Goal: Use online tool/utility: Utilize a website feature to perform a specific function

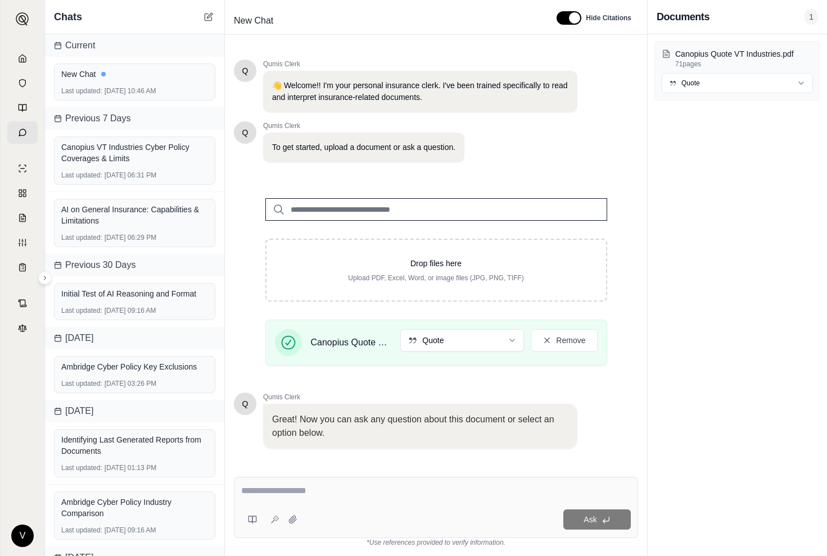
scroll to position [57, 0]
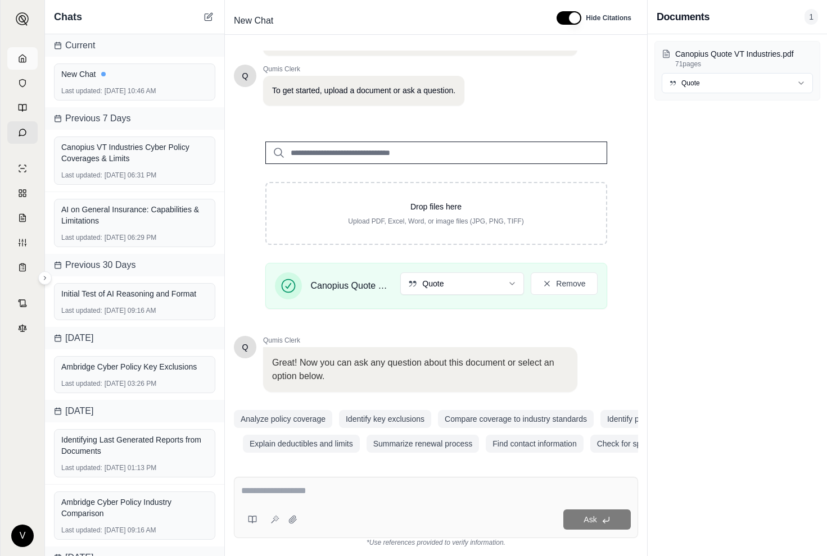
click at [25, 53] on link at bounding box center [22, 58] width 30 height 22
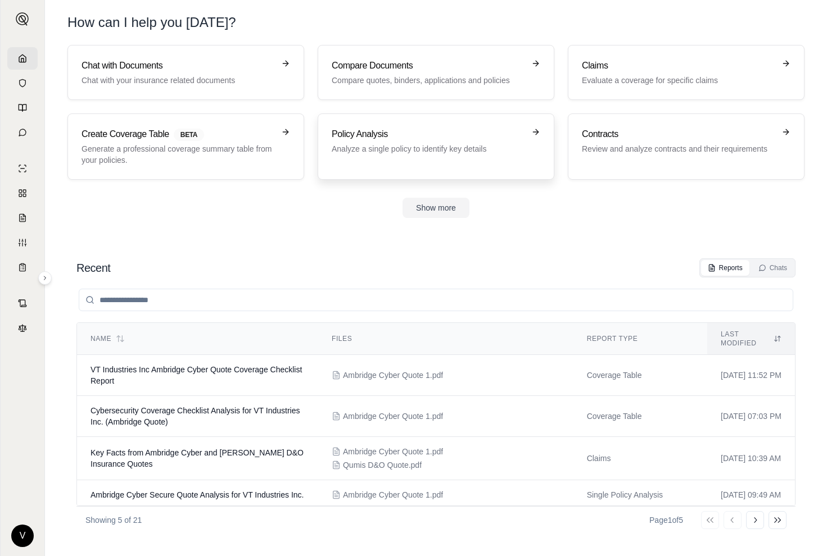
click at [353, 133] on h3 "Policy Analysis" at bounding box center [428, 134] width 193 height 13
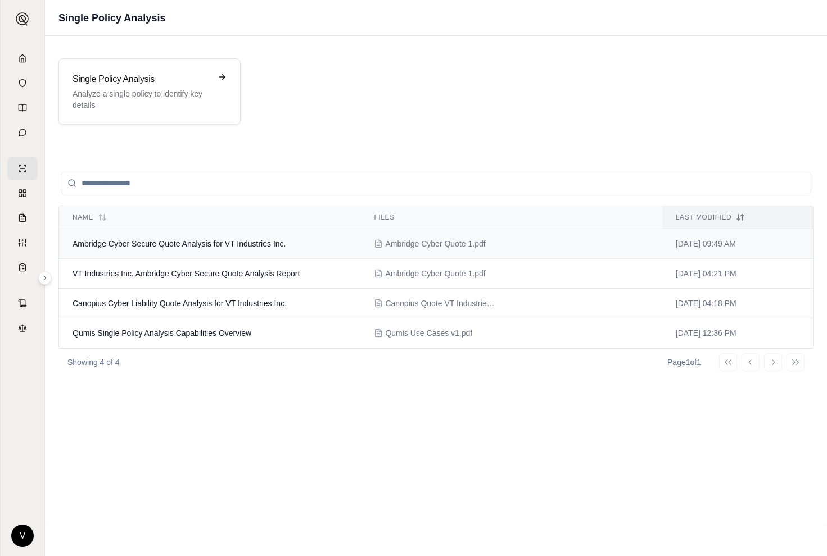
click at [195, 244] on span "Ambridge Cyber Secure Quote Analysis for VT Industries Inc." at bounding box center [178, 243] width 213 height 9
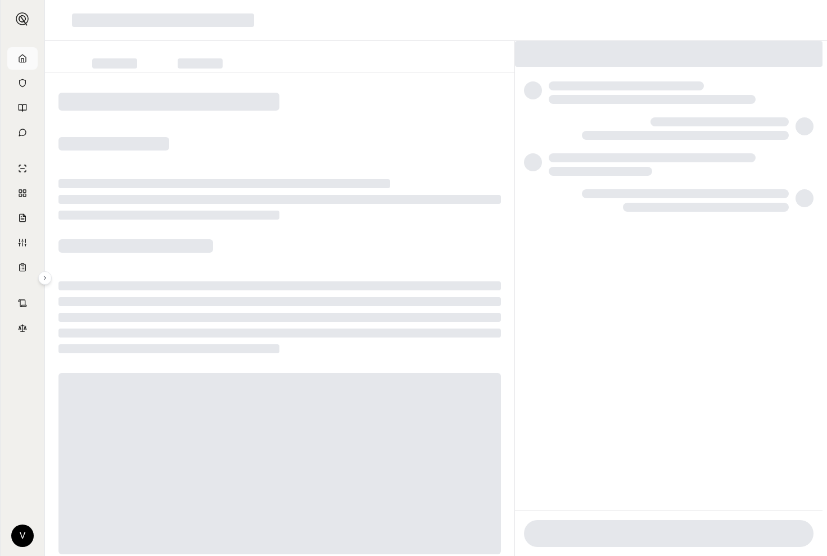
click at [26, 58] on icon at bounding box center [22, 58] width 7 height 7
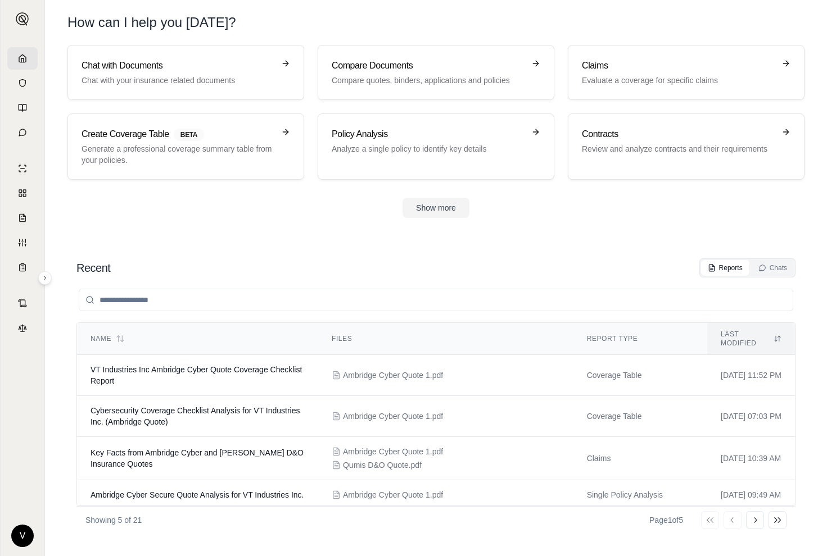
click at [20, 62] on icon at bounding box center [22, 58] width 7 height 7
click at [44, 283] on button at bounding box center [44, 277] width 13 height 13
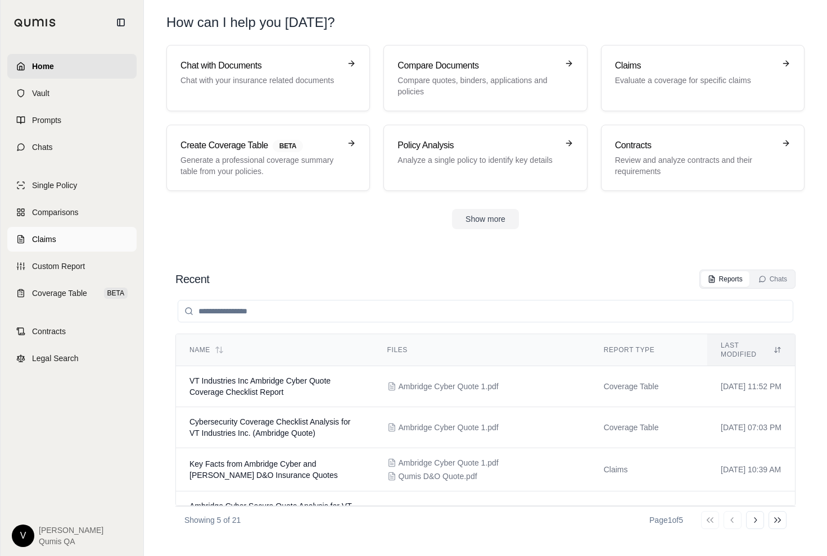
click at [61, 232] on link "Claims" at bounding box center [71, 239] width 129 height 25
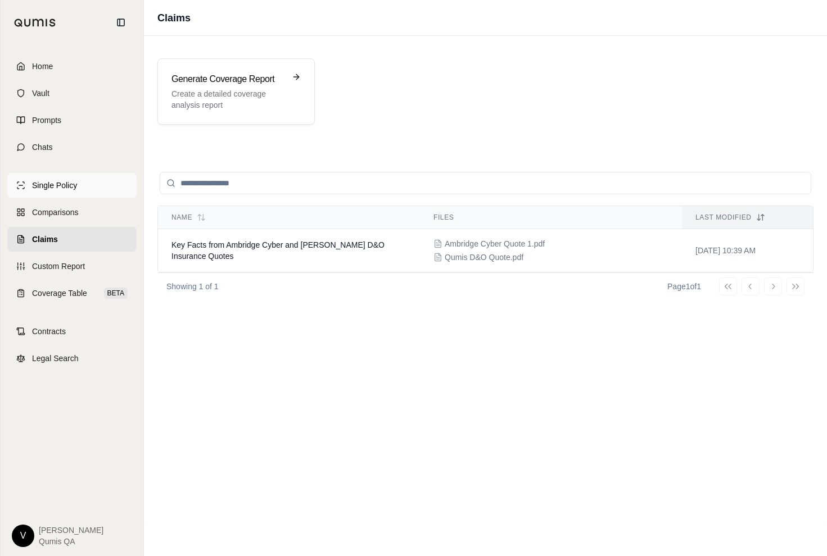
click at [80, 183] on link "Single Policy" at bounding box center [71, 185] width 129 height 25
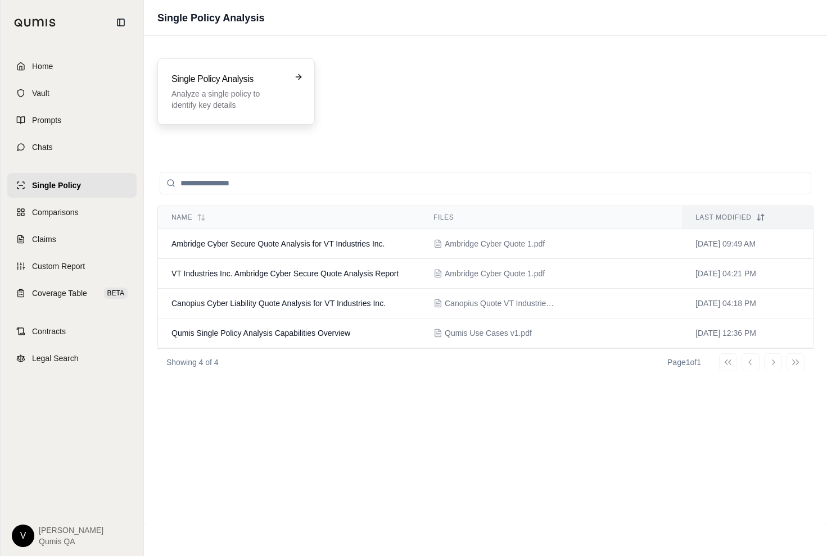
click at [279, 100] on p "Analyze a single policy to identify key details" at bounding box center [228, 99] width 114 height 22
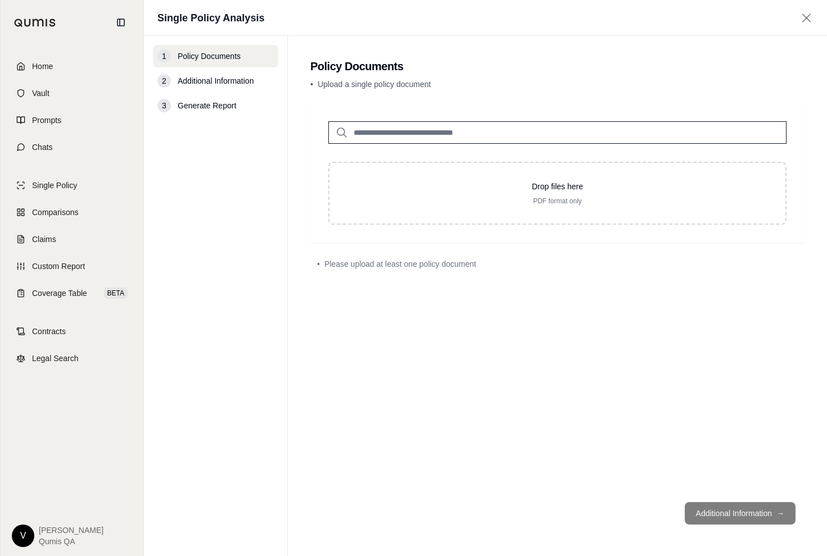
click at [369, 130] on input "search" at bounding box center [557, 132] width 458 height 22
type input "***"
click at [403, 160] on p "Ambridge Cyber Quote 1.pdf #2" at bounding box center [427, 155] width 133 height 13
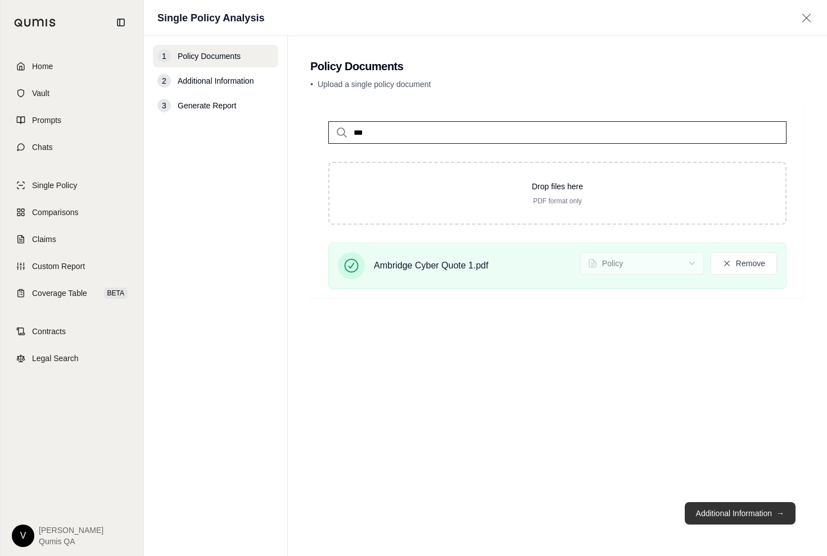
click at [710, 509] on button "Additional Information →" at bounding box center [739, 513] width 111 height 22
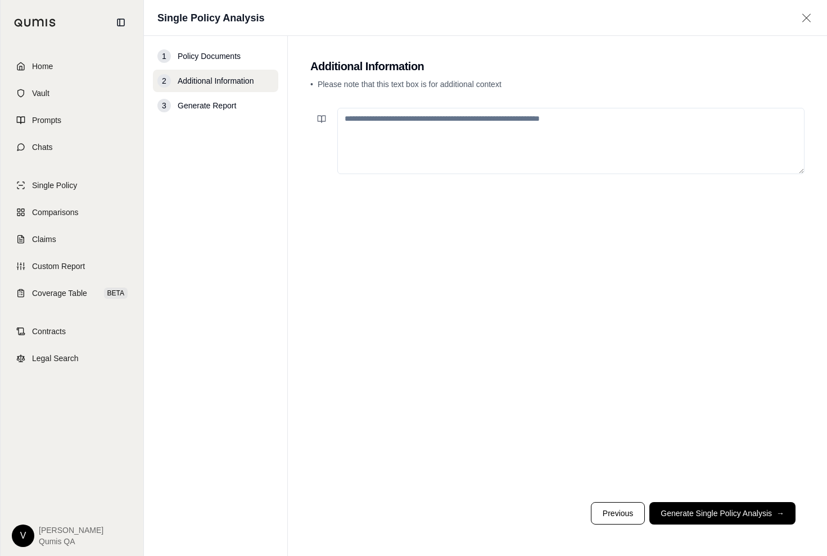
click at [455, 128] on textarea at bounding box center [570, 141] width 467 height 66
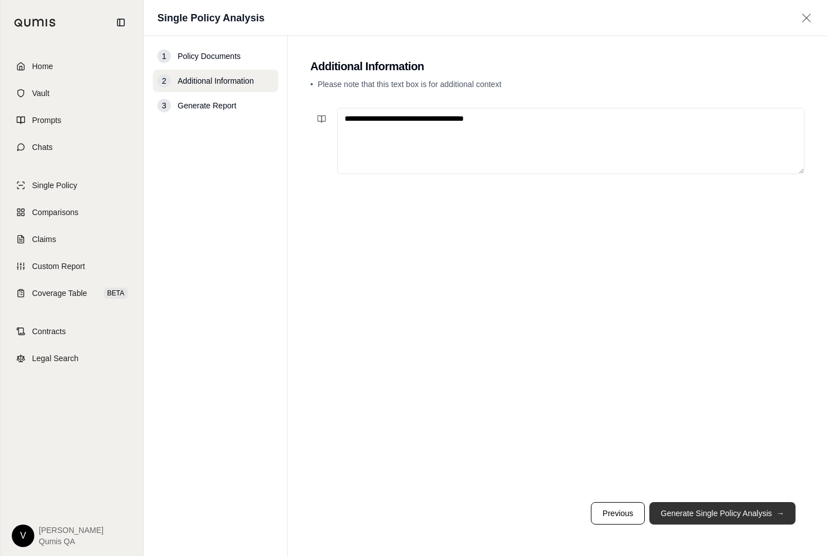
type textarea "**********"
click at [678, 517] on button "Generate Single Policy Analysis →" at bounding box center [722, 513] width 146 height 22
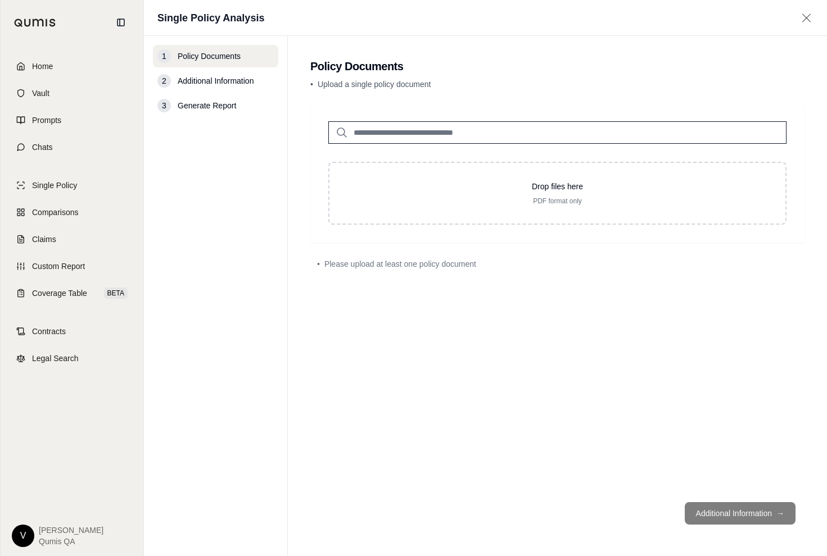
click at [387, 125] on input "search" at bounding box center [557, 132] width 458 height 22
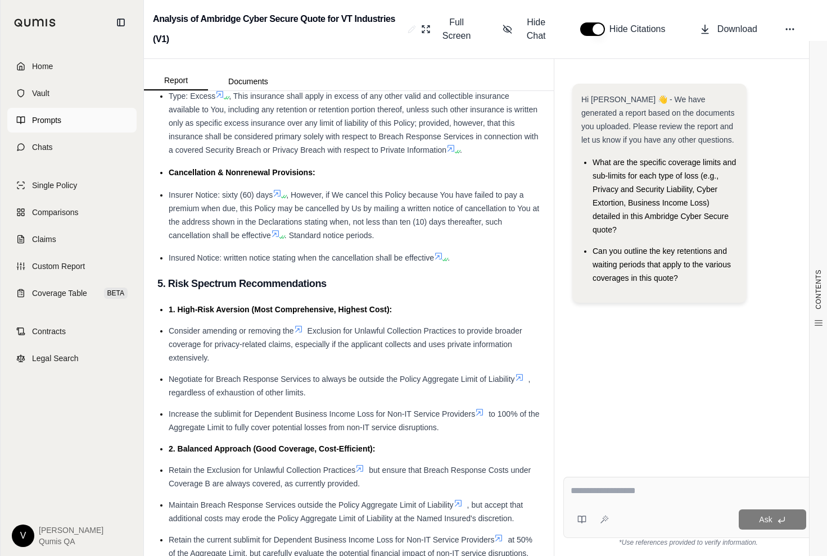
scroll to position [3278, 0]
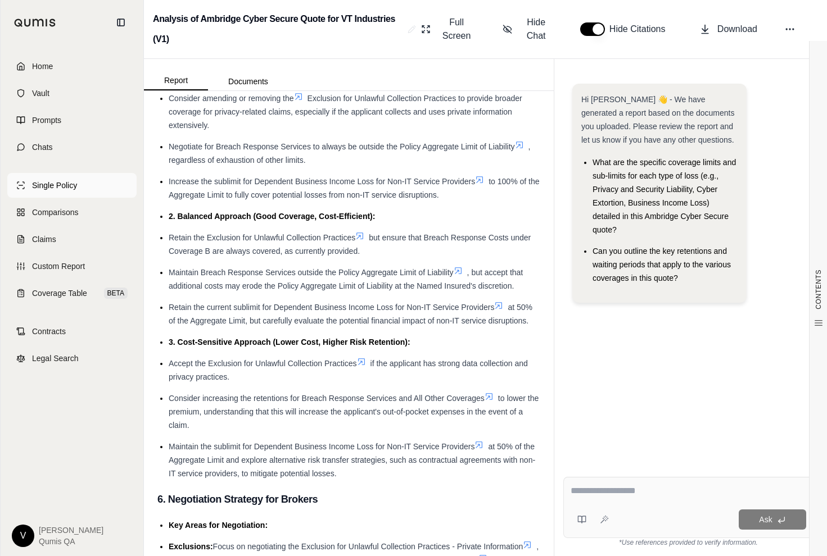
click at [67, 183] on span "Single Policy" at bounding box center [54, 185] width 45 height 11
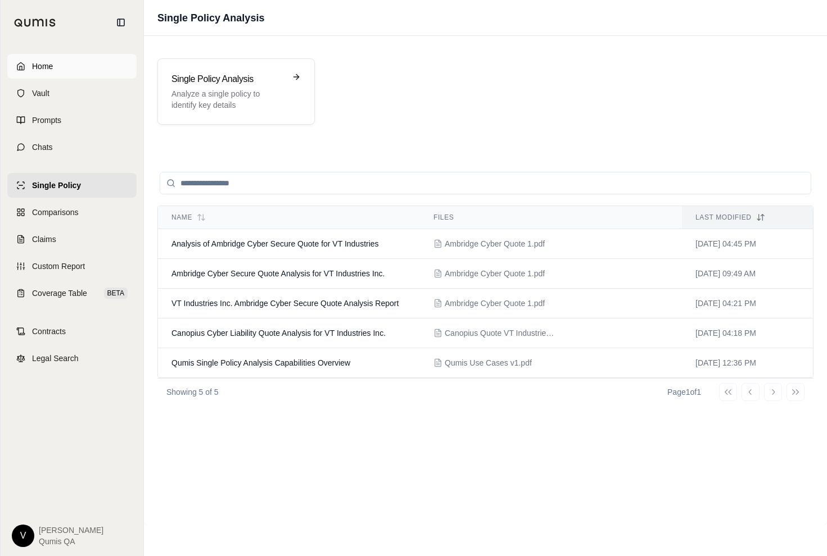
click at [57, 66] on link "Home" at bounding box center [71, 66] width 129 height 25
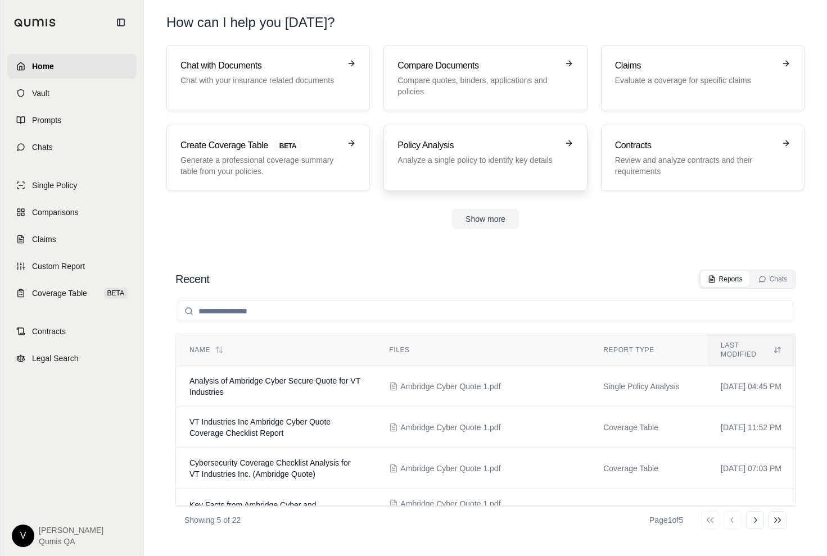
click at [527, 169] on div "Policy Analysis Analyze a single policy to identify key details" at bounding box center [484, 158] width 175 height 38
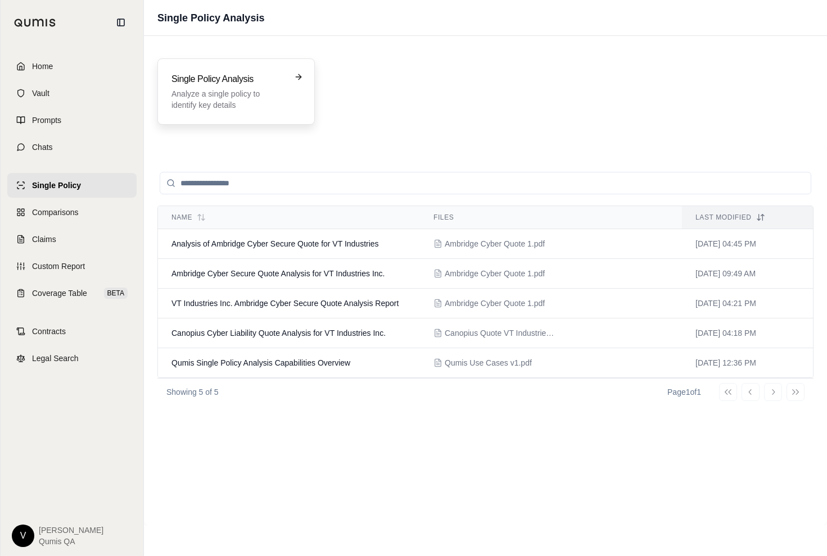
click at [248, 100] on p "Analyze a single policy to identify key details" at bounding box center [228, 99] width 114 height 22
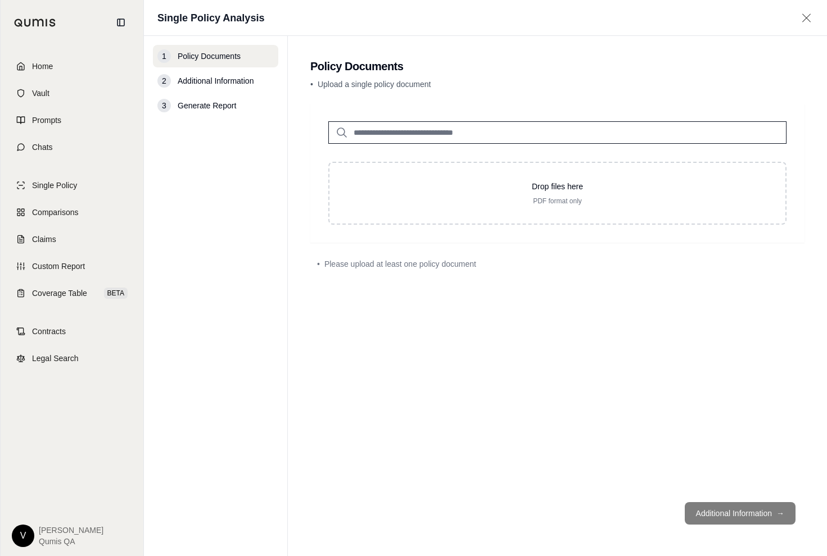
click at [363, 135] on input "search" at bounding box center [557, 132] width 458 height 22
type input "*"
type input "***"
click at [387, 155] on p "Ambridge Cyber Quote 1.pdf #2" at bounding box center [427, 155] width 133 height 13
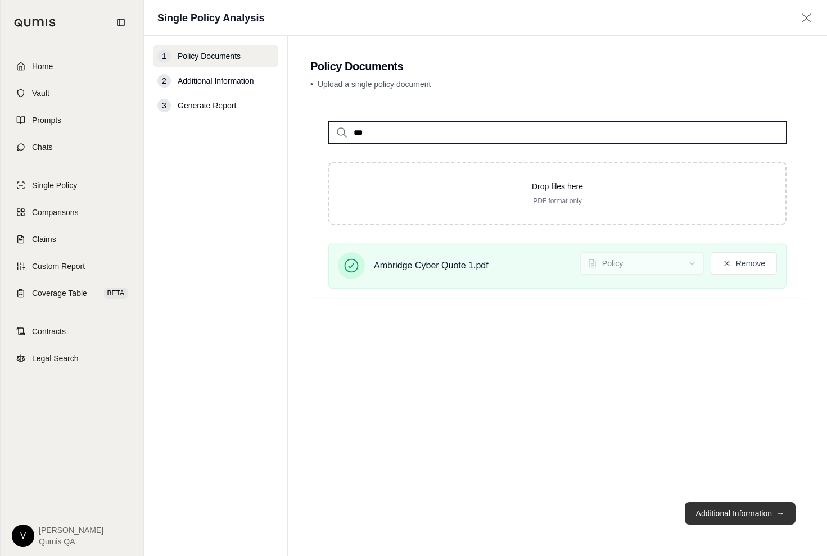
click at [770, 504] on button "Additional Information →" at bounding box center [739, 513] width 111 height 22
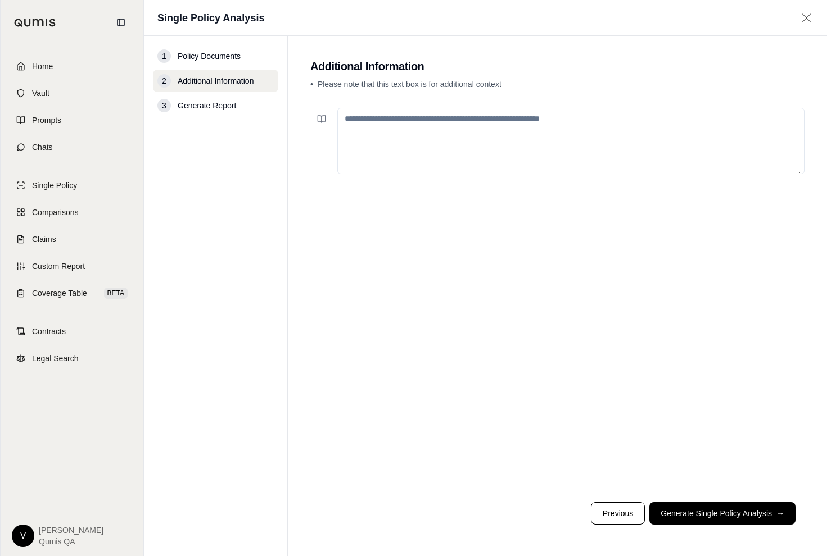
click at [521, 157] on textarea at bounding box center [570, 141] width 467 height 66
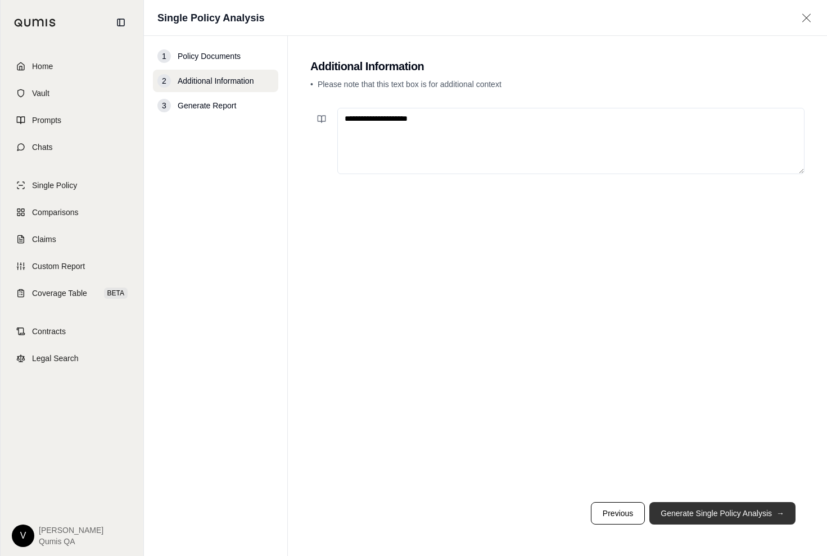
type textarea "**********"
click at [744, 511] on button "Generate Single Policy Analysis →" at bounding box center [722, 513] width 146 height 22
